Goal: Task Accomplishment & Management: Use online tool/utility

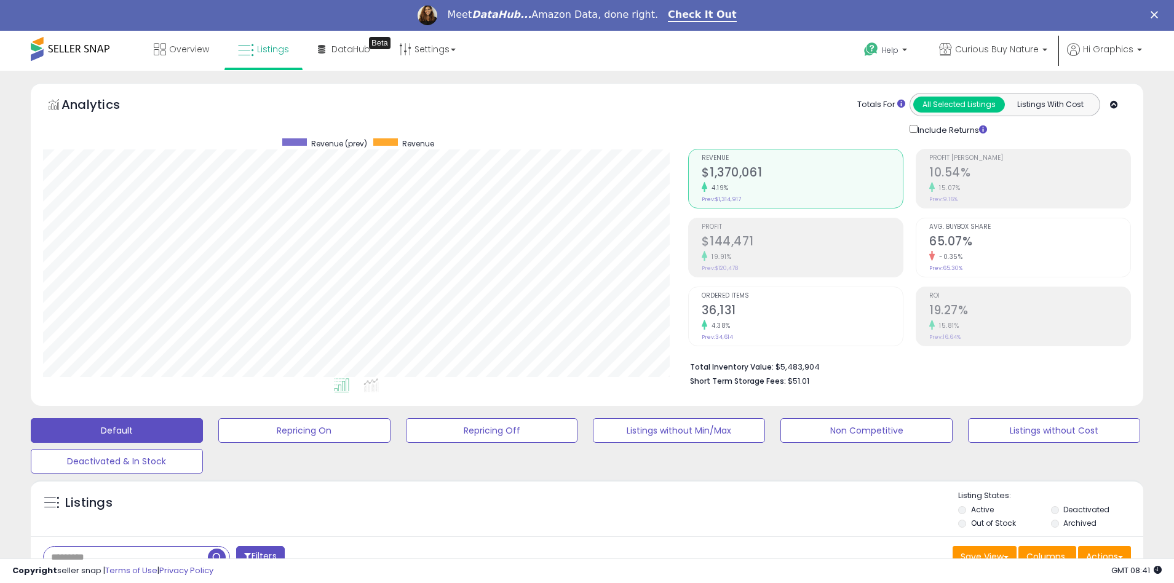
scroll to position [252, 646]
click at [999, 49] on span "Curious Buy Nature" at bounding box center [997, 49] width 84 height 12
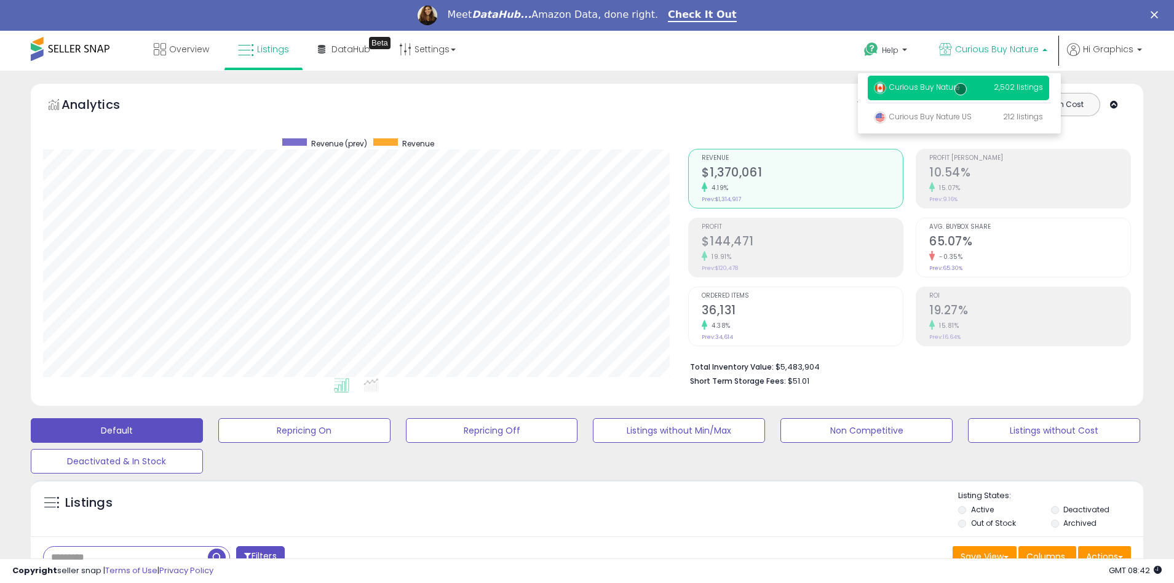
click at [961, 89] on p "Curious Buy Nature 2,502 listings" at bounding box center [958, 88] width 181 height 25
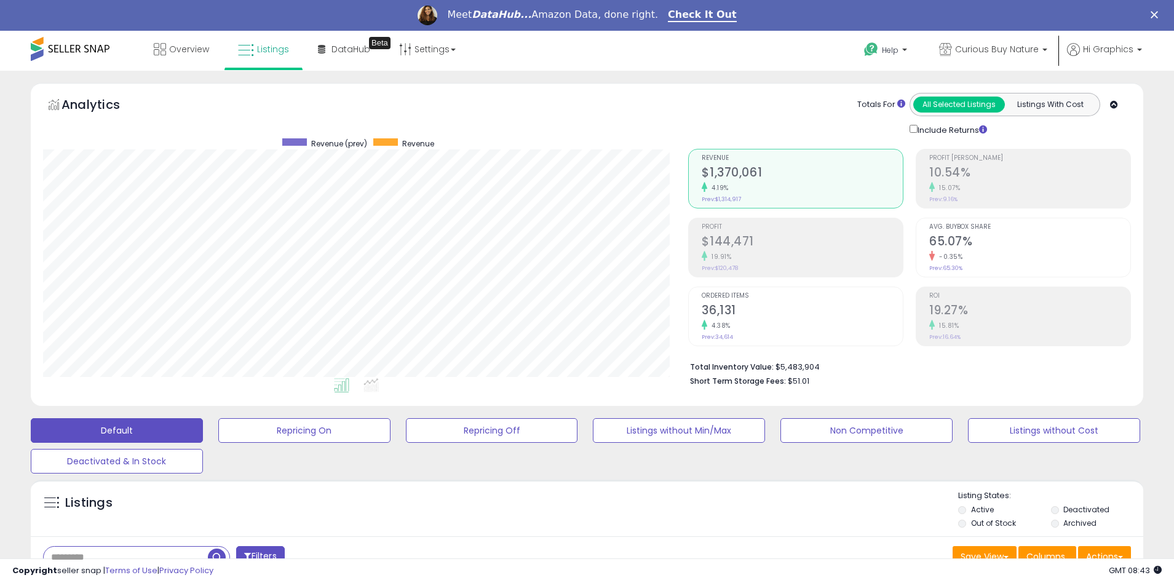
scroll to position [264, 0]
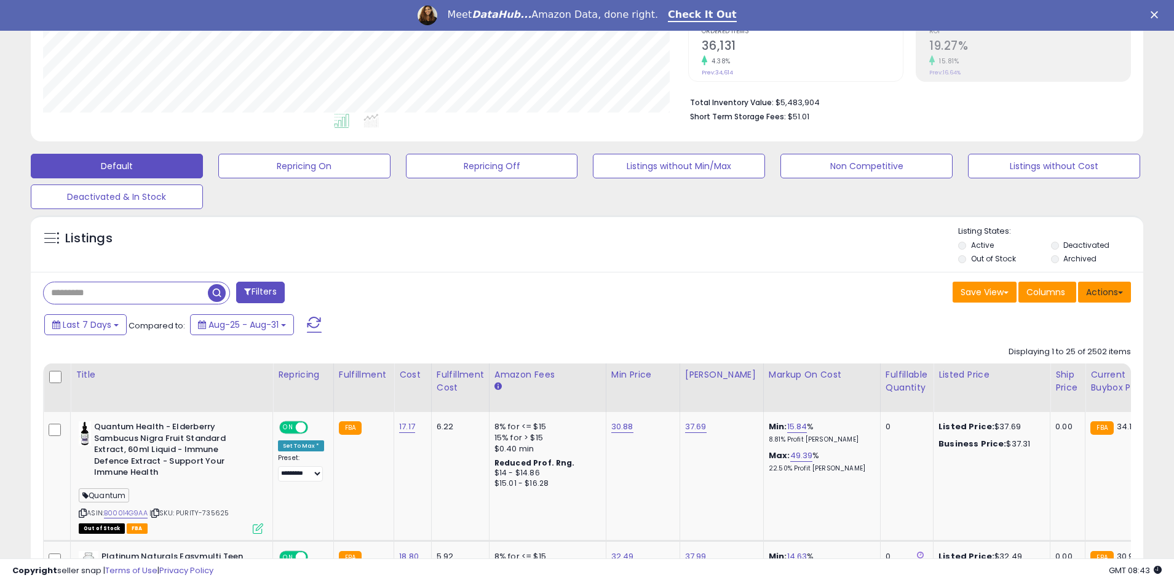
click at [1105, 292] on button "Actions" at bounding box center [1104, 292] width 53 height 21
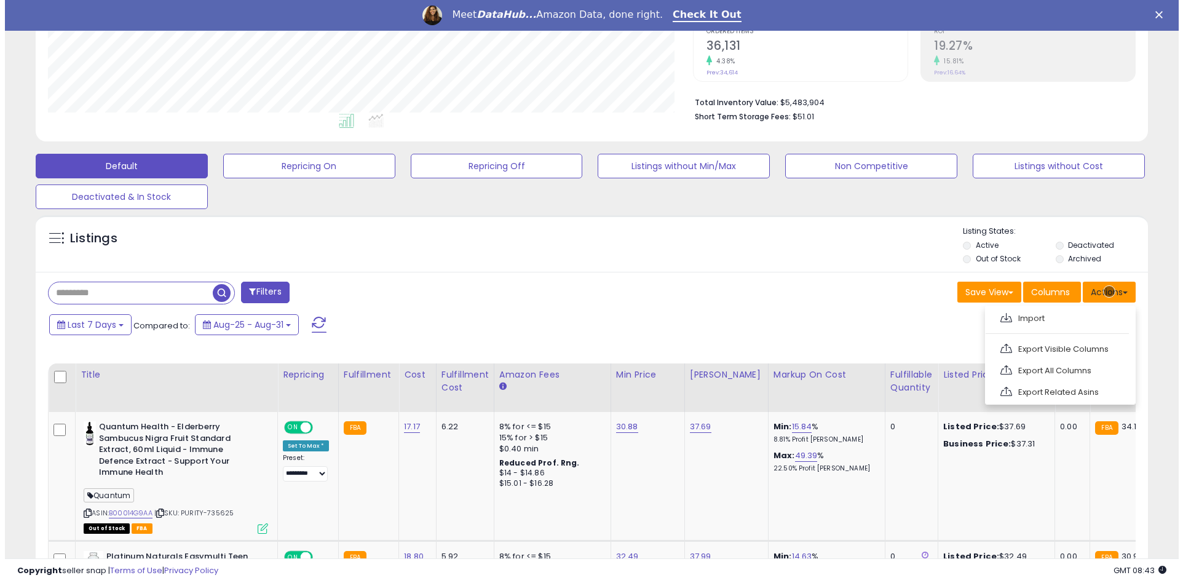
scroll to position [291, 0]
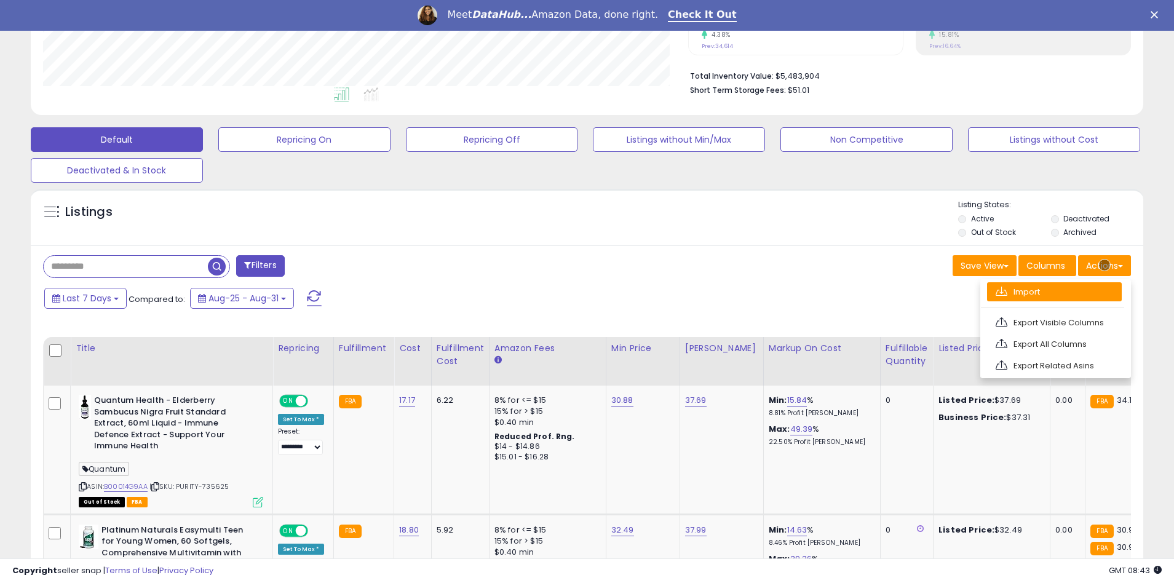
click at [1054, 292] on link "Import" at bounding box center [1054, 291] width 135 height 19
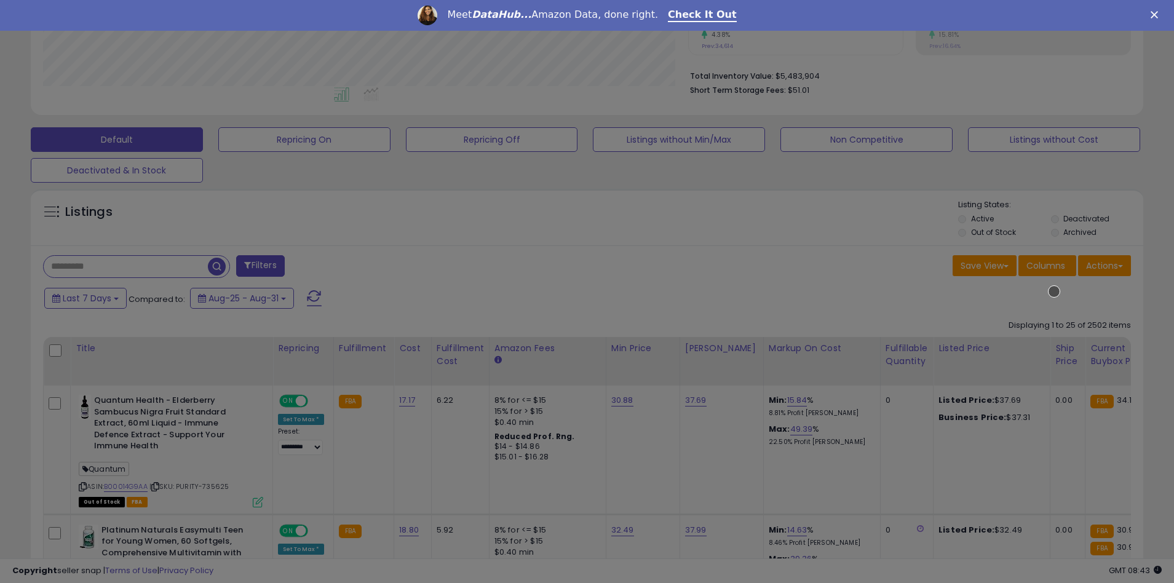
scroll to position [252, 651]
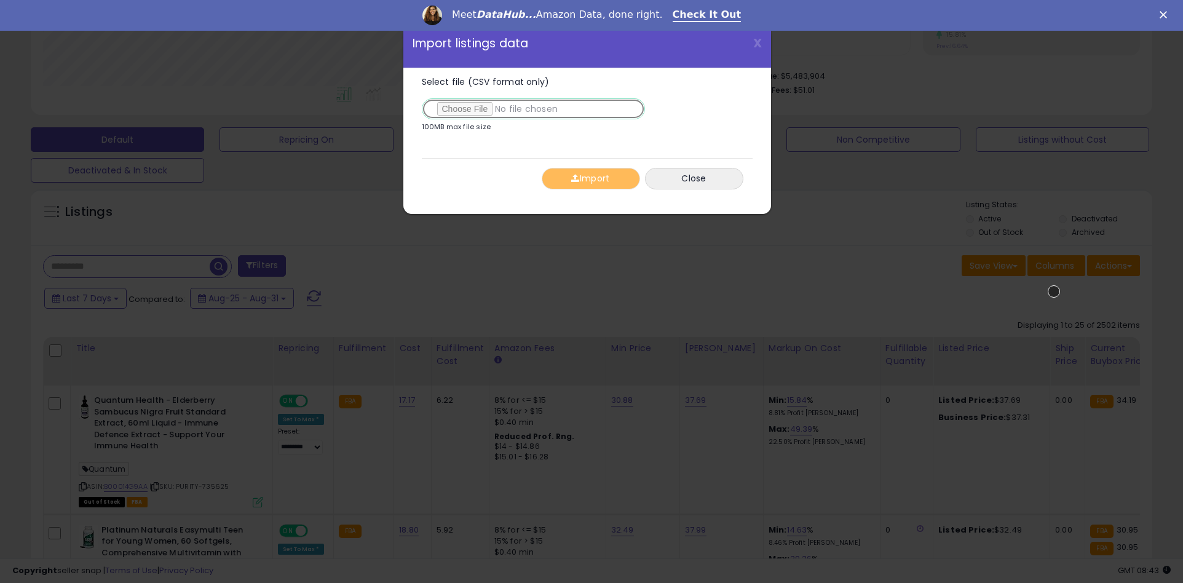
click at [531, 109] on input "Select file (CSV format only)" at bounding box center [533, 108] width 223 height 21
type input "**********"
click at [590, 178] on button "Import" at bounding box center [591, 179] width 98 height 22
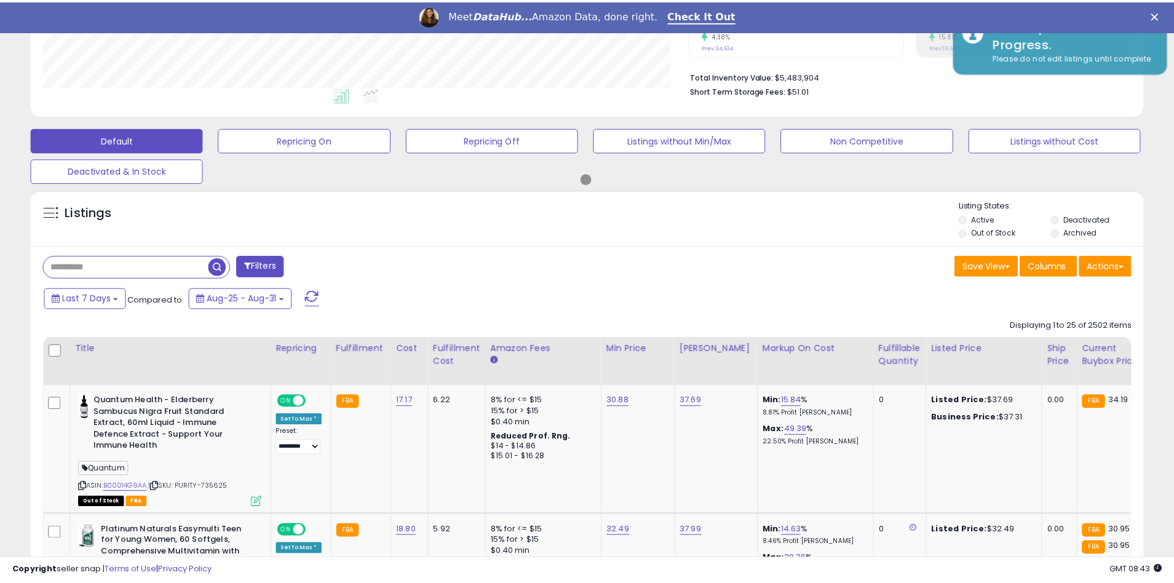
scroll to position [614763, 614370]
